Goal: Entertainment & Leisure: Consume media (video, audio)

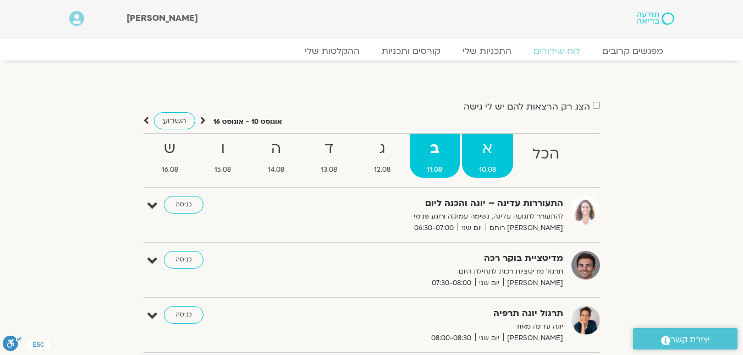
click at [485, 170] on span "10.08" at bounding box center [488, 170] width 52 height 12
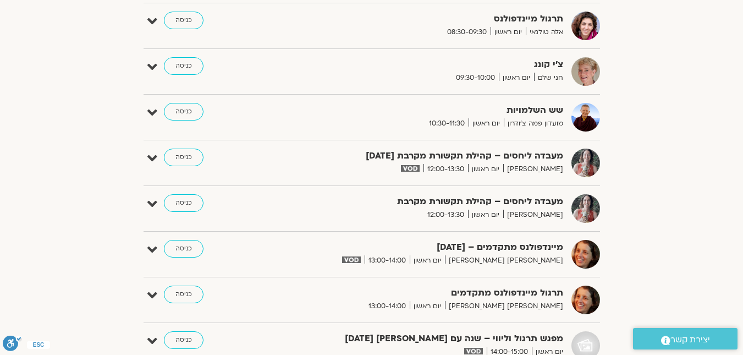
scroll to position [605, 0]
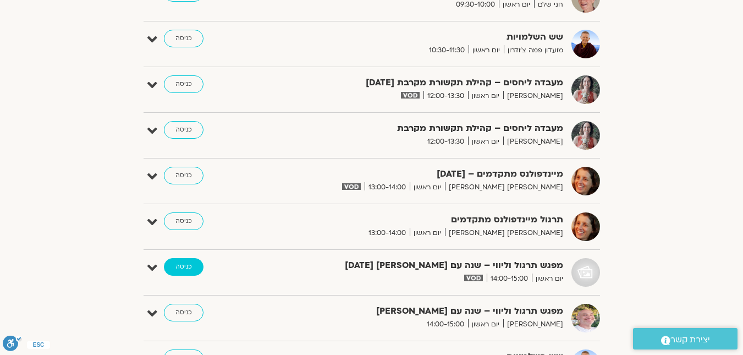
click at [187, 272] on link "כניסה" at bounding box center [184, 267] width 40 height 18
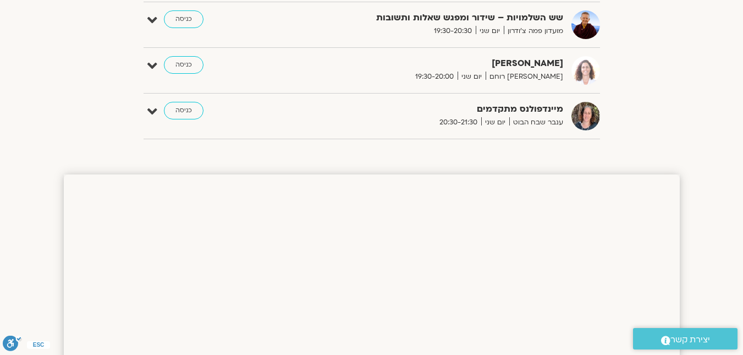
scroll to position [1197, 0]
